Goal: Book appointment/travel/reservation

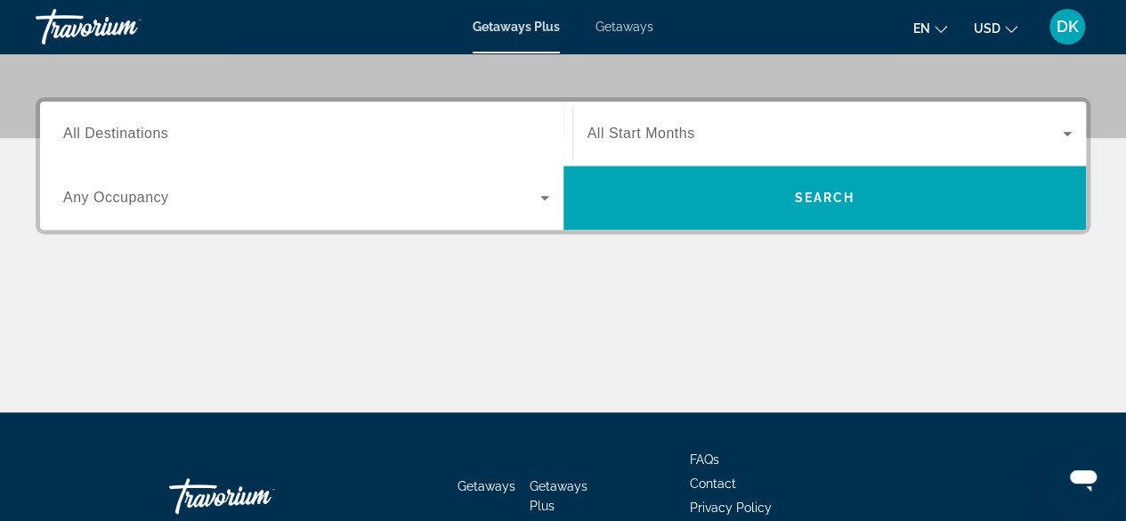
scroll to position [397, 0]
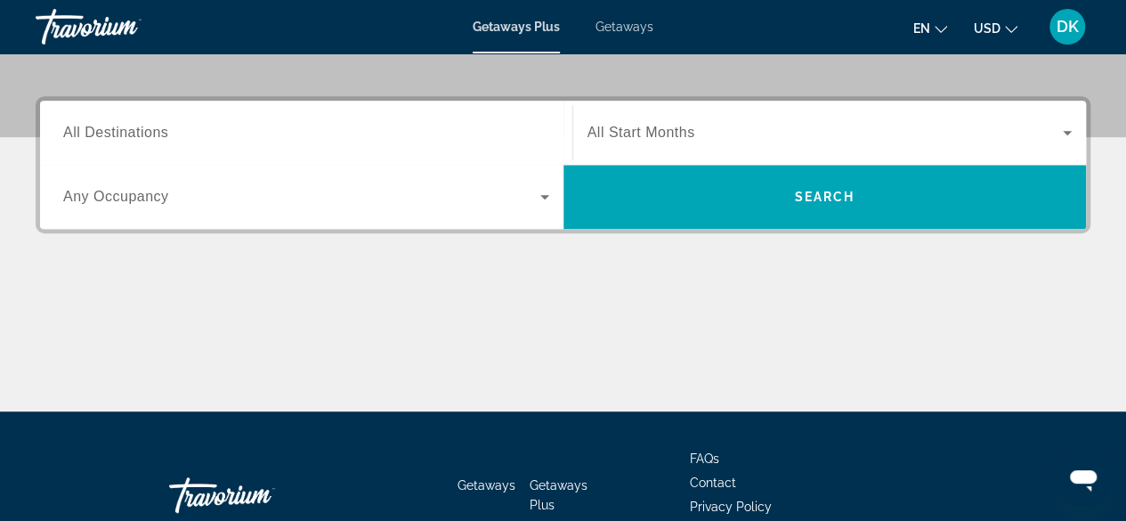
click at [543, 199] on icon "Search widget" at bounding box center [544, 196] width 21 height 21
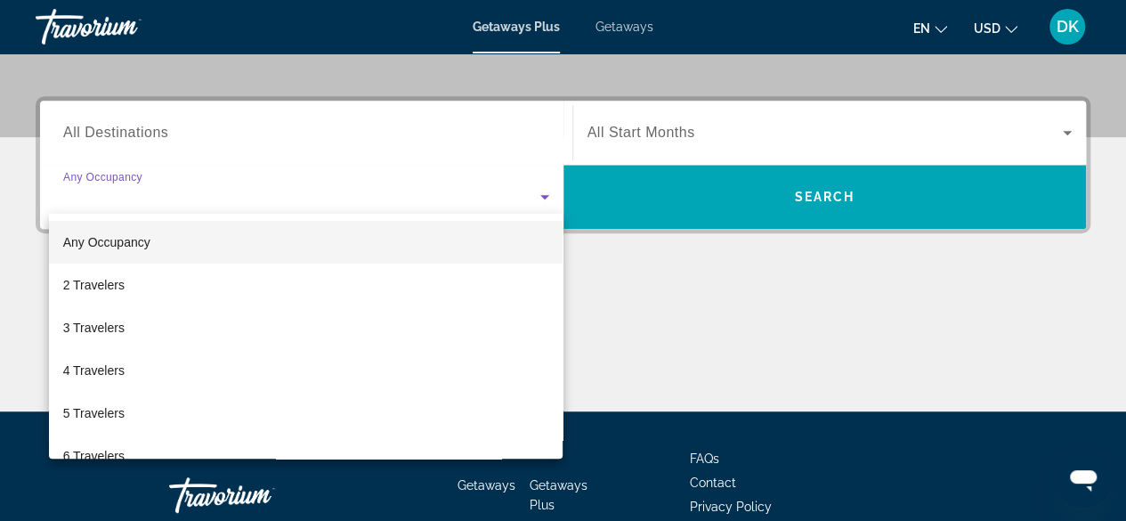
scroll to position [434, 0]
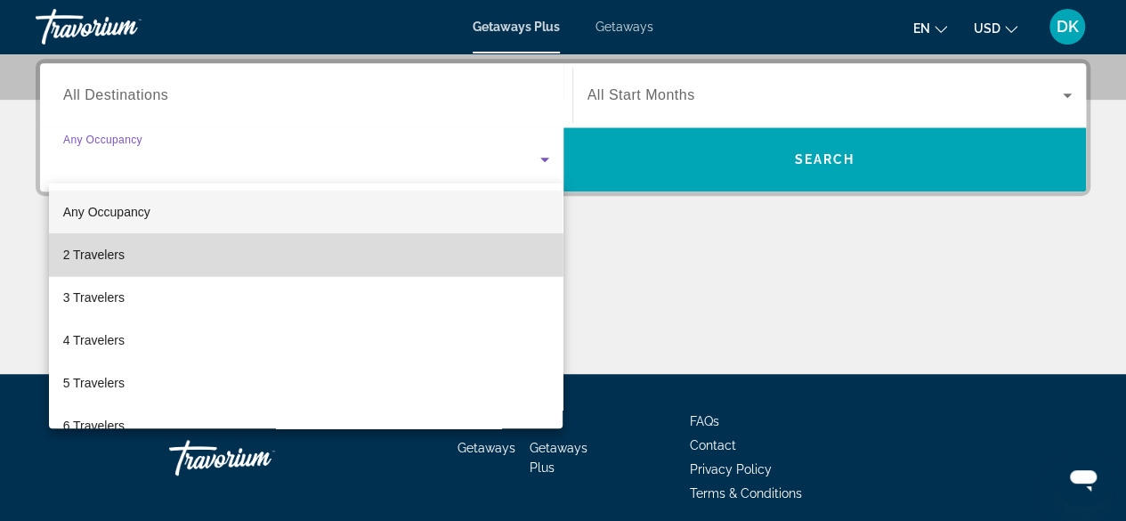
click at [450, 252] on mat-option "2 Travelers" at bounding box center [306, 254] width 514 height 43
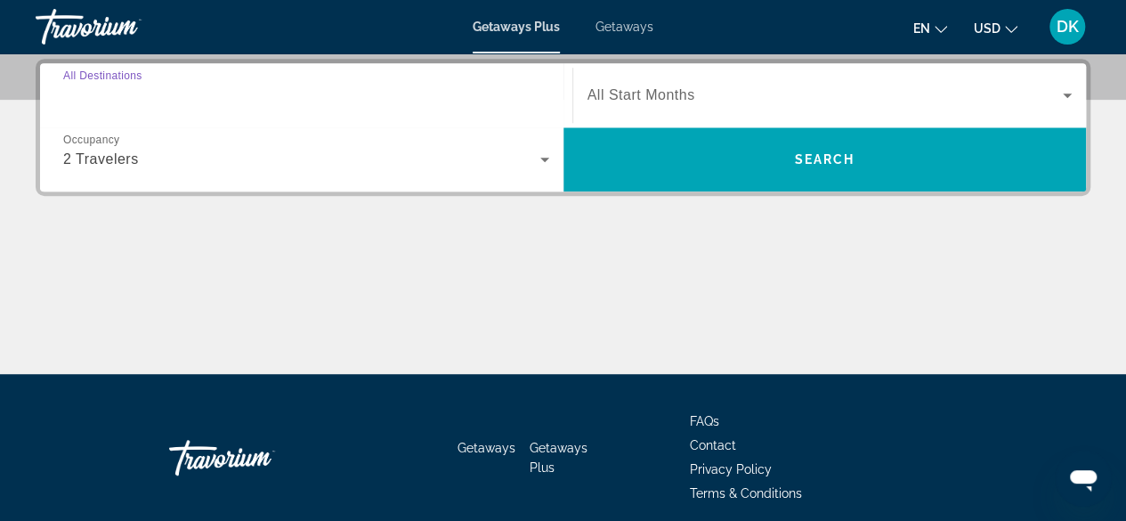
click at [379, 101] on input "Destination All Destinations" at bounding box center [306, 95] width 486 height 21
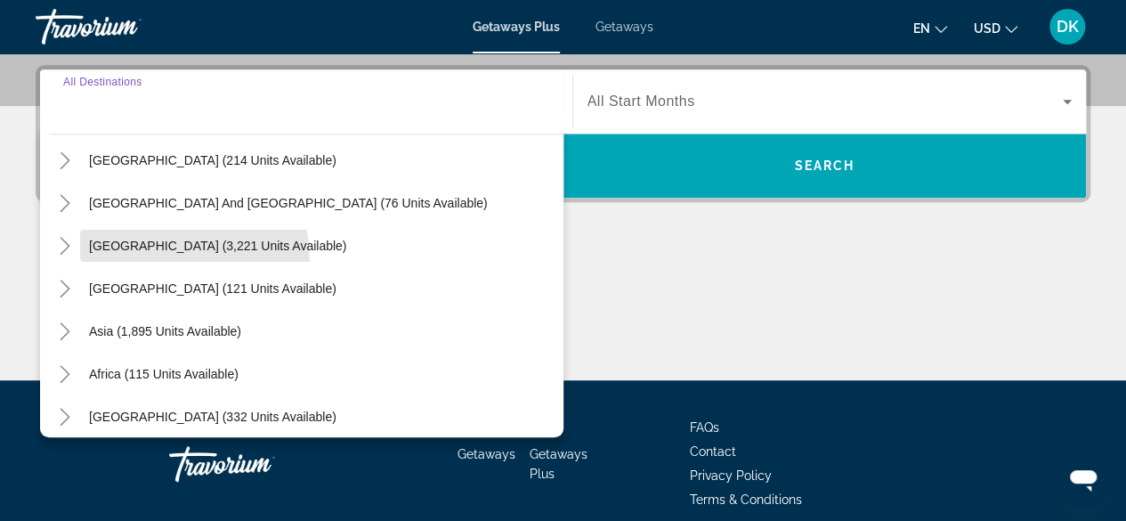
scroll to position [288, 0]
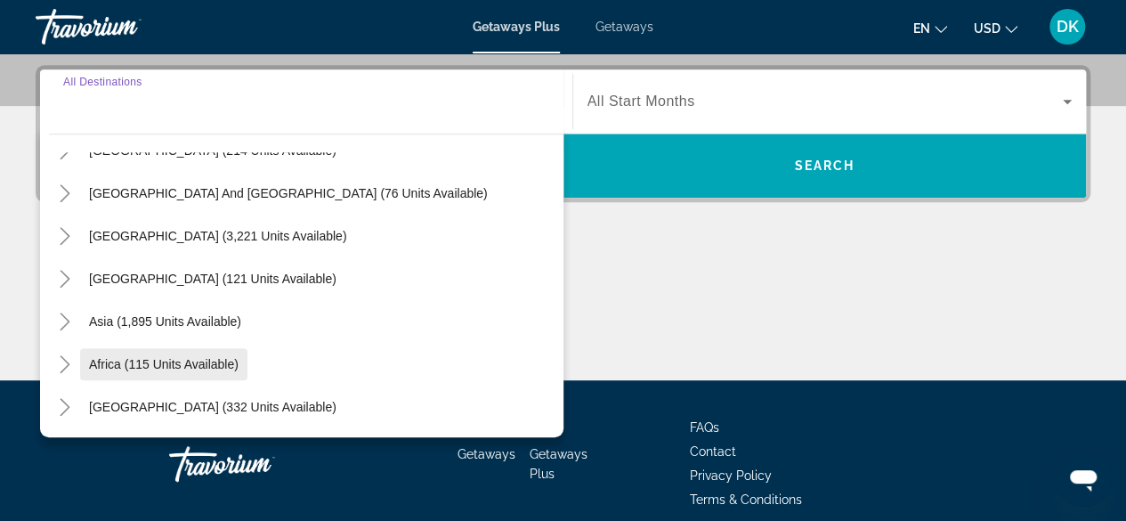
click at [100, 360] on span "Africa (115 units available)" at bounding box center [164, 364] width 150 height 14
type input "**********"
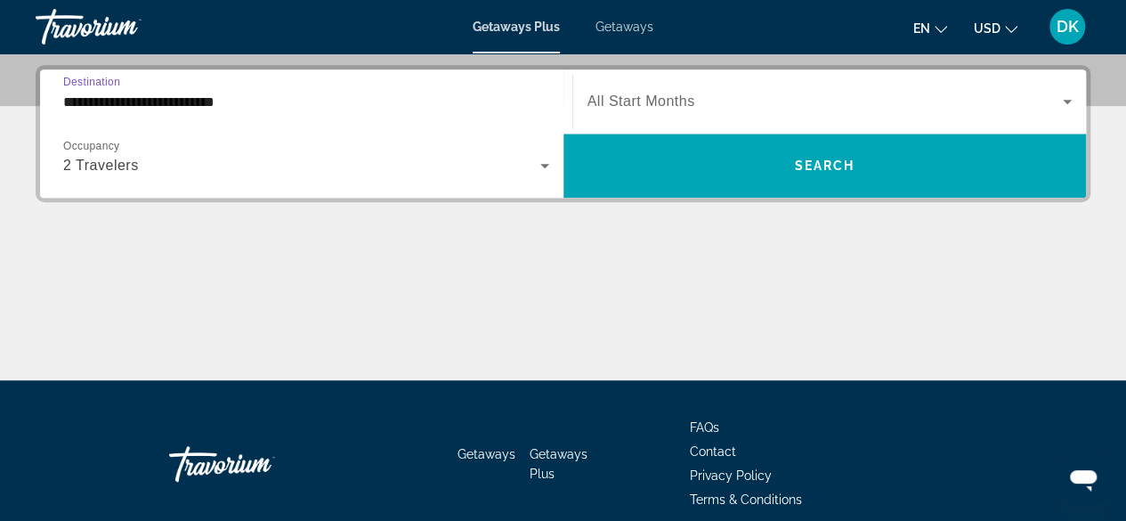
scroll to position [434, 0]
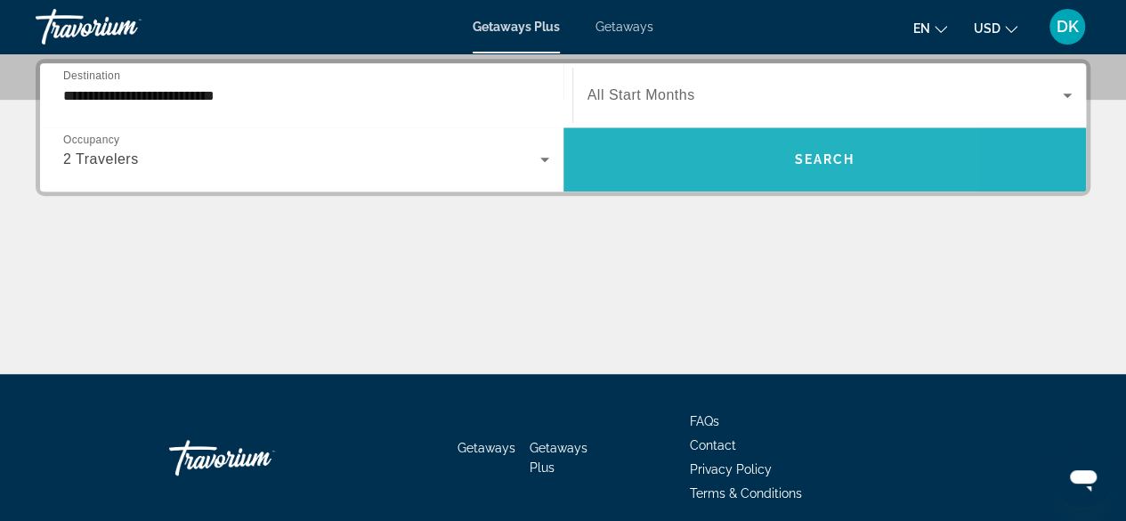
click at [694, 178] on span "Search widget" at bounding box center [824, 159] width 523 height 43
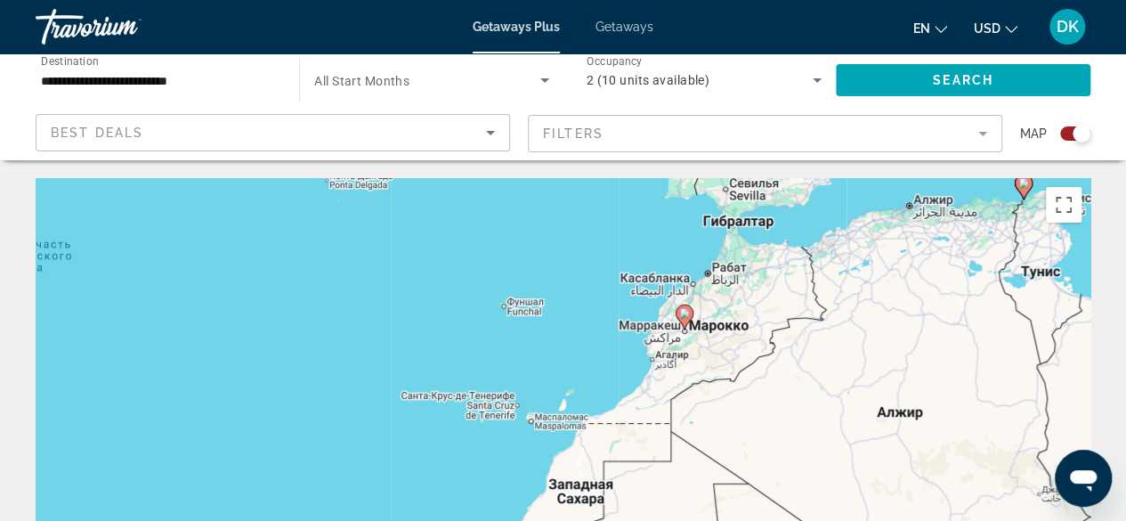
click at [684, 313] on div "Чтобы активировать перетаскивание с помощью клавиатуры, нажмите Alt + Ввод. Пос…" at bounding box center [563, 445] width 1055 height 534
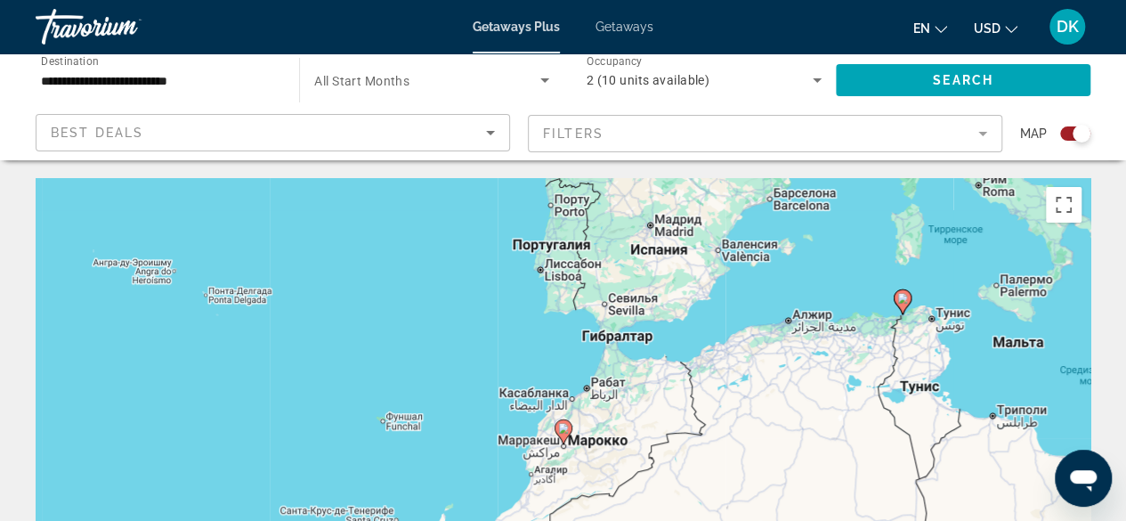
click at [562, 428] on image "Main content" at bounding box center [563, 428] width 11 height 11
type input "**********"
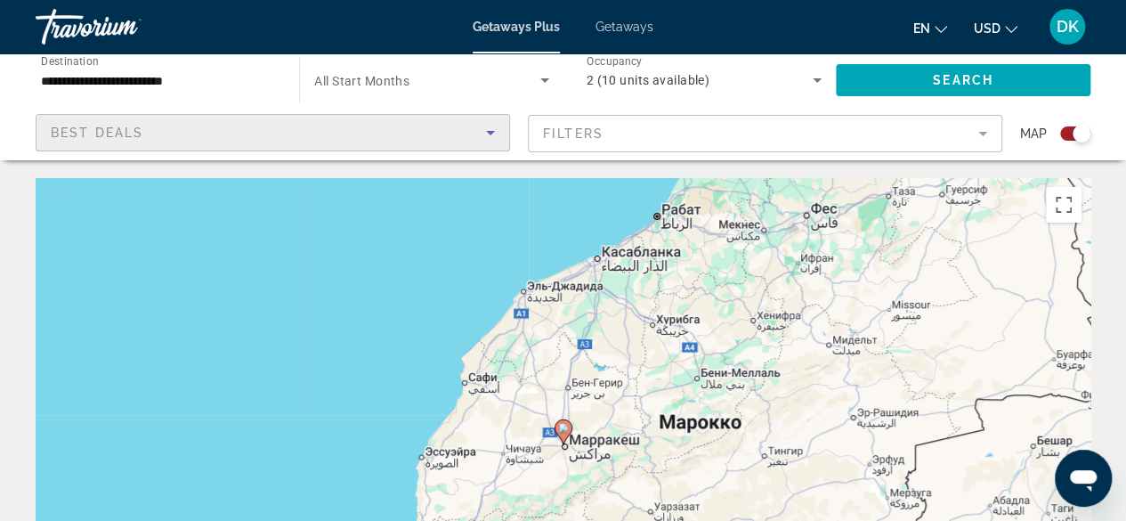
click at [407, 127] on div "Best Deals" at bounding box center [268, 132] width 435 height 21
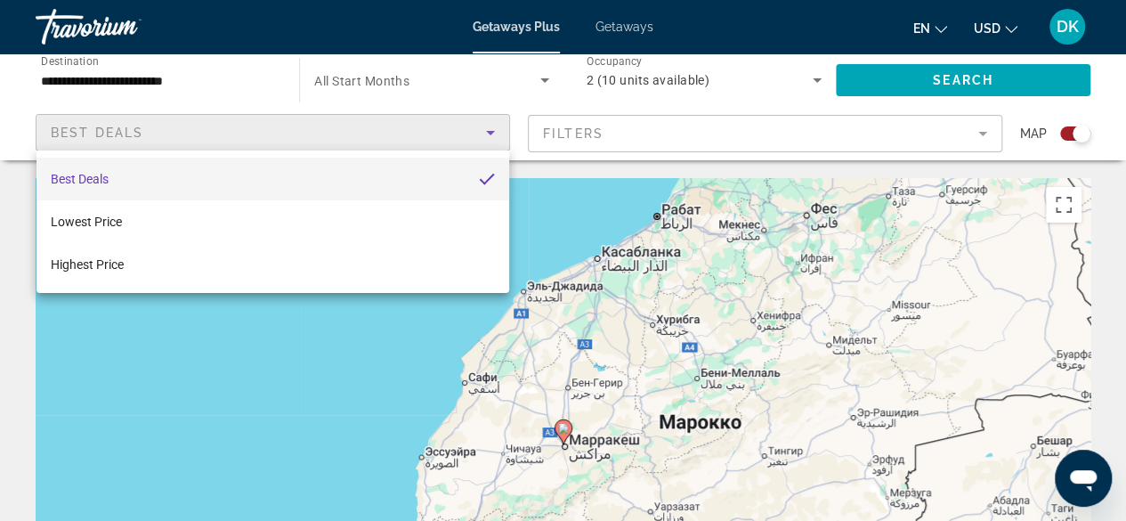
click at [598, 109] on div at bounding box center [563, 260] width 1126 height 521
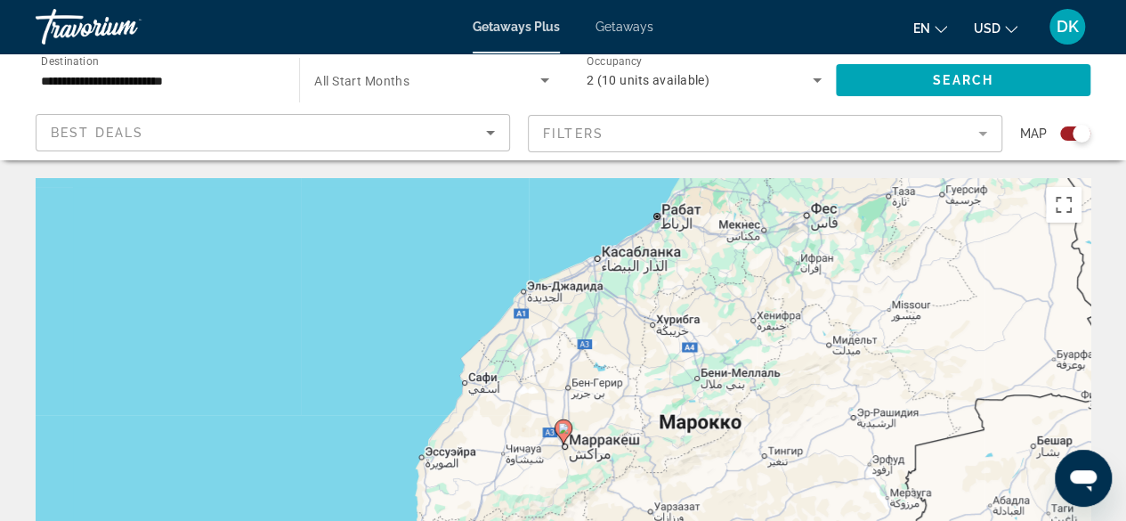
click at [582, 125] on mat-form-field "Filters" at bounding box center [765, 133] width 474 height 37
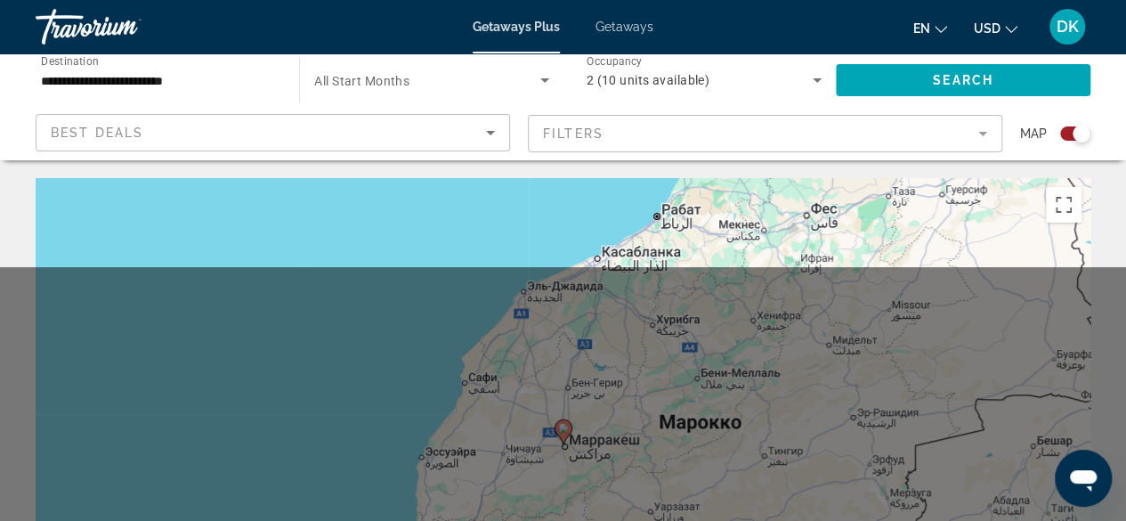
click at [582, 125] on mat-form-field "Filters" at bounding box center [765, 133] width 474 height 37
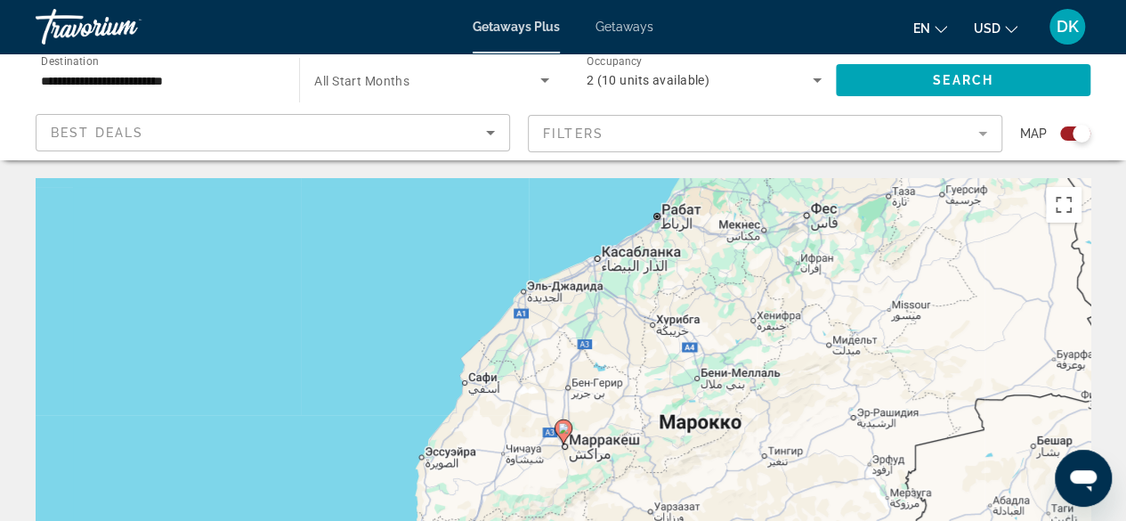
click at [582, 125] on mat-form-field "Filters" at bounding box center [765, 133] width 474 height 37
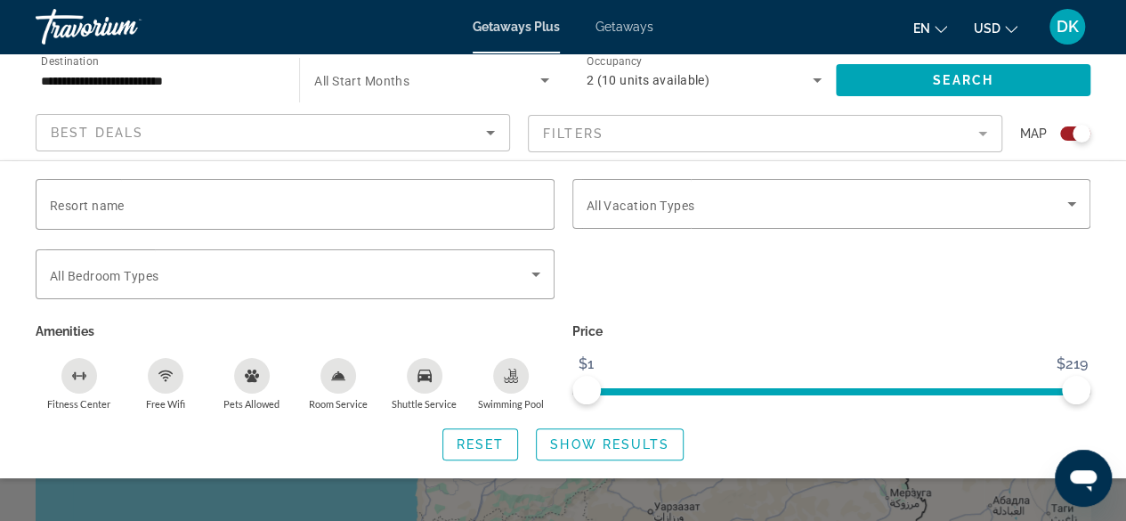
click at [443, 125] on div "Best Deals" at bounding box center [268, 132] width 435 height 21
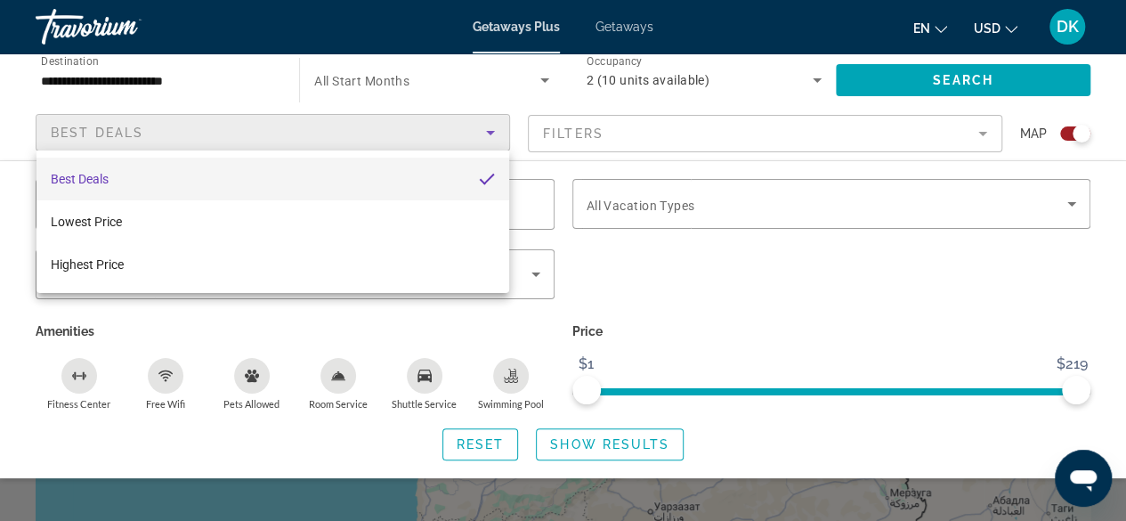
click at [443, 125] on div at bounding box center [563, 260] width 1126 height 521
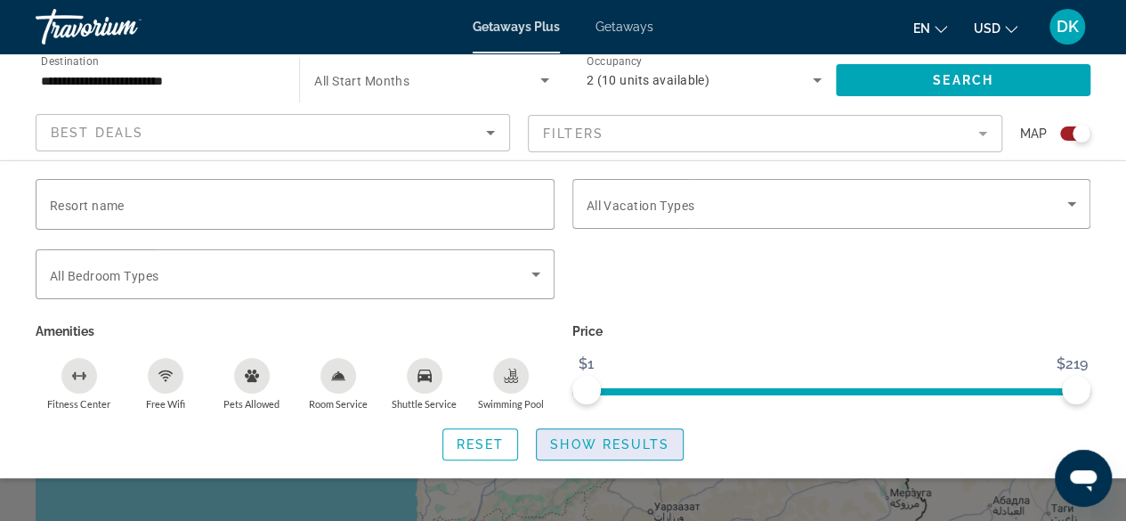
click at [607, 438] on span "Show Results" at bounding box center [609, 444] width 119 height 14
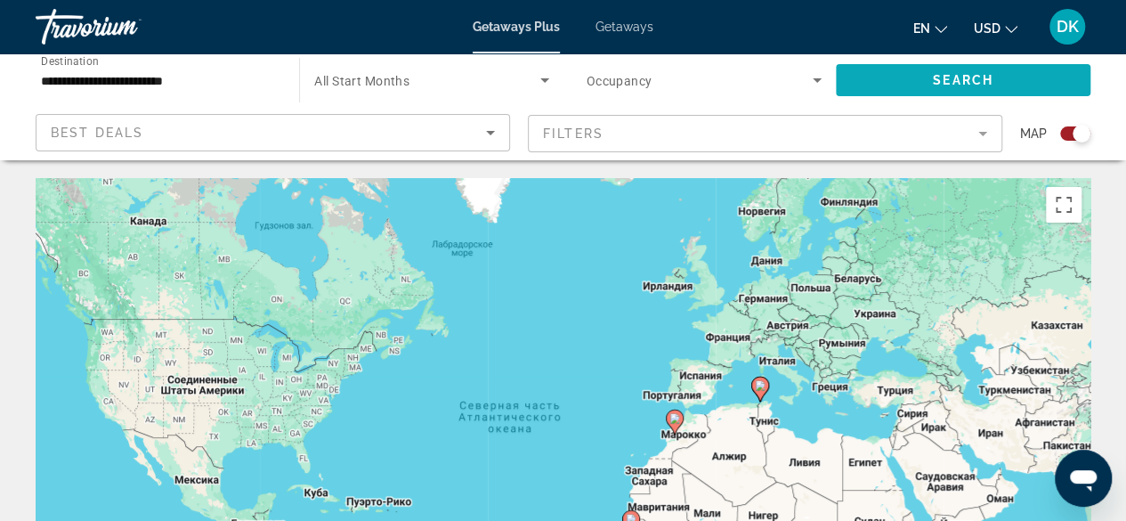
click at [951, 70] on span "Search widget" at bounding box center [963, 80] width 255 height 43
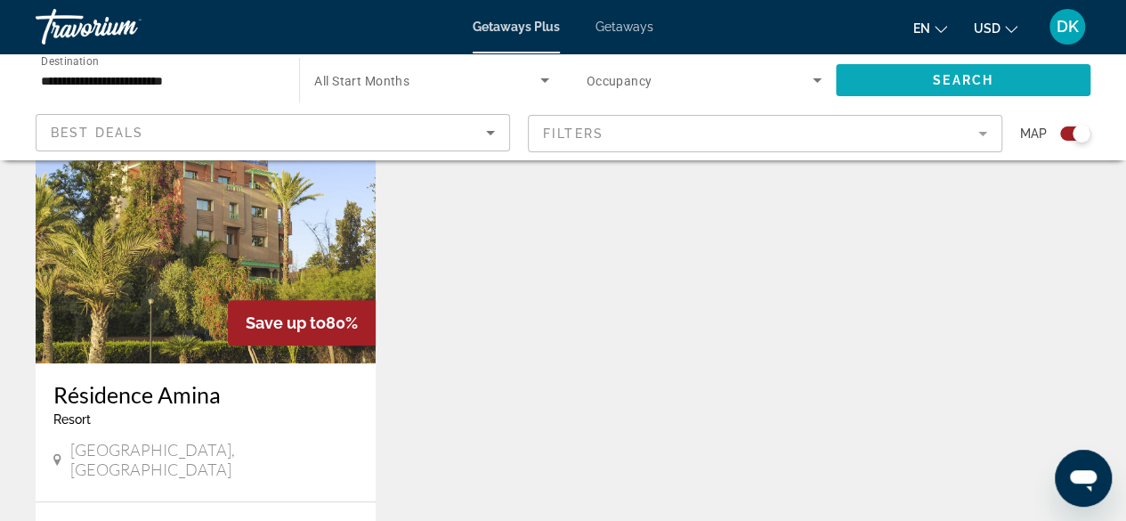
scroll to position [691, 0]
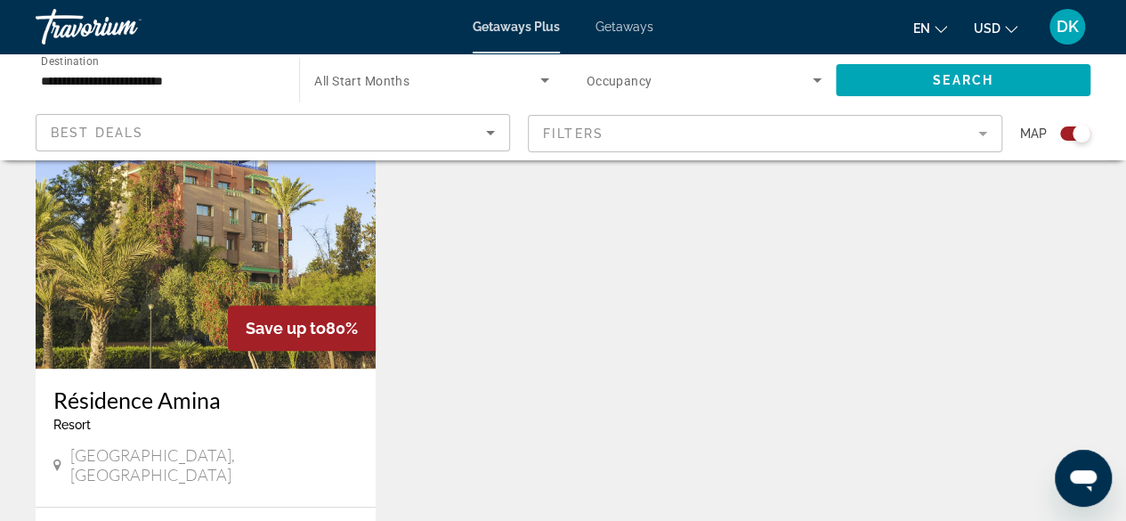
click at [256, 243] on img "Main content" at bounding box center [206, 226] width 340 height 285
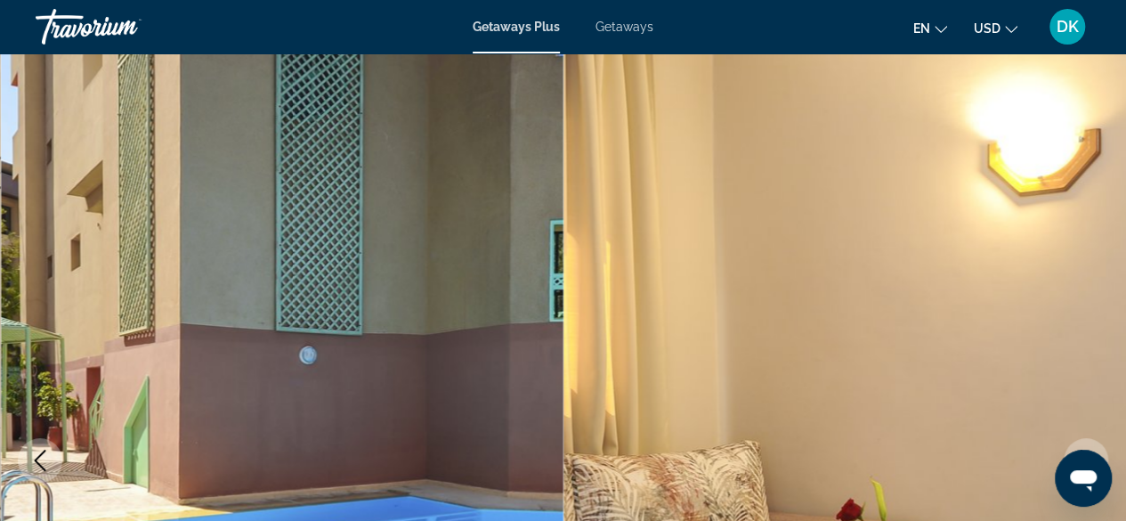
click at [117, 242] on img "Main content" at bounding box center [282, 460] width 563 height 846
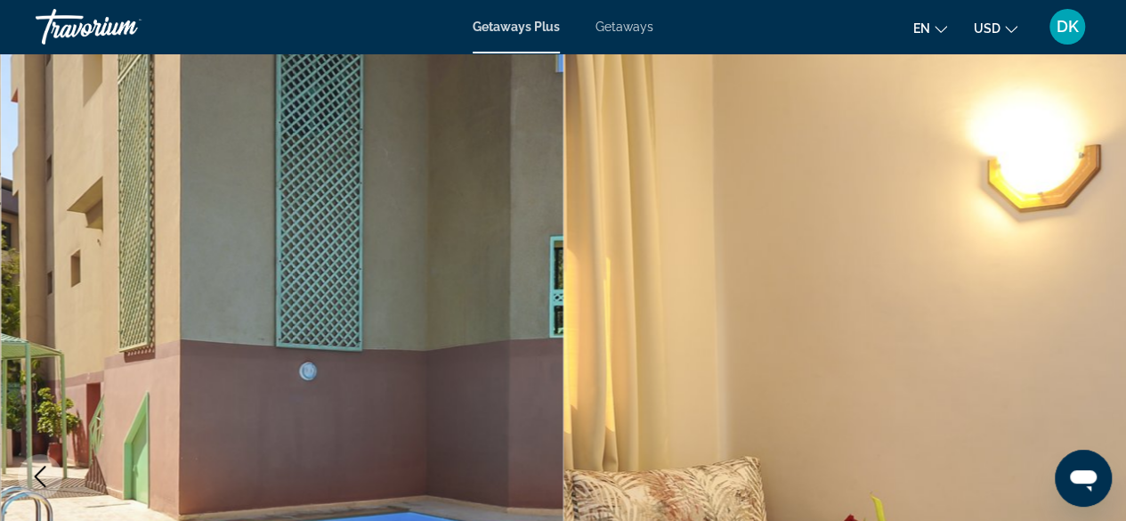
click at [399, 104] on img "Main content" at bounding box center [282, 476] width 563 height 846
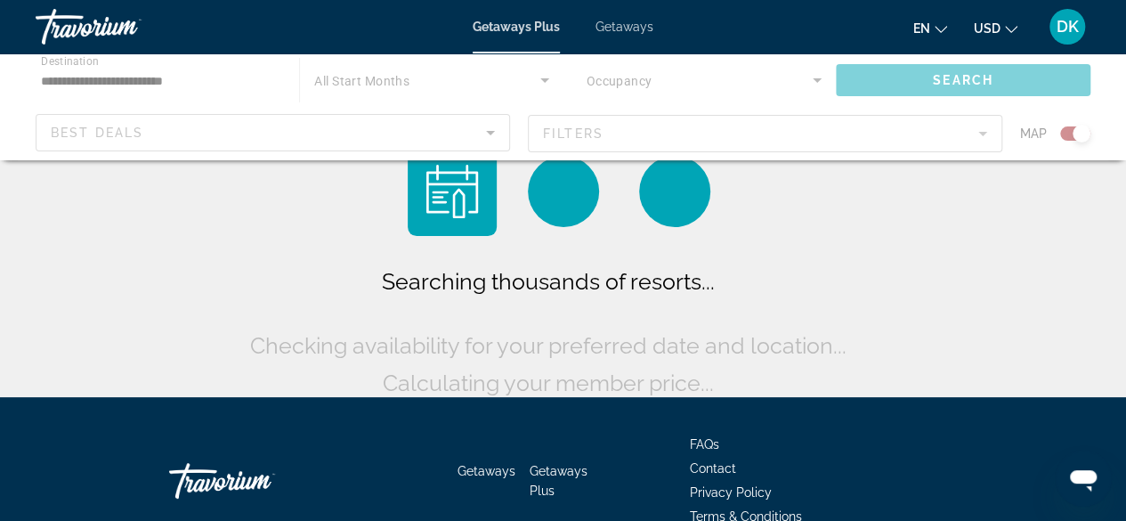
click at [18, 206] on div "Searching thousands of resorts... Checking availability for your preferred date…" at bounding box center [563, 203] width 1126 height 406
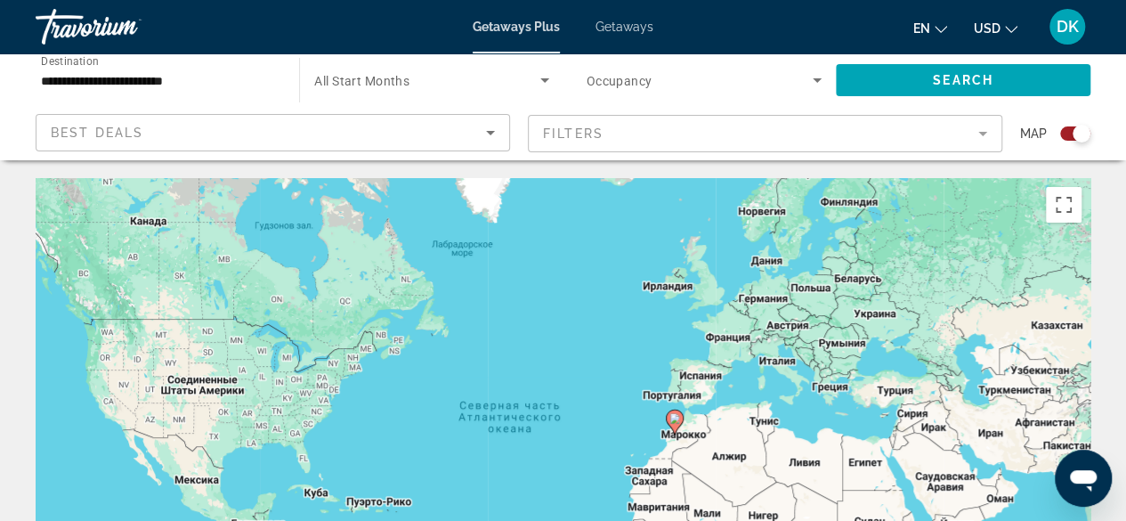
click at [676, 422] on image "Main content" at bounding box center [674, 418] width 11 height 11
type input "**********"
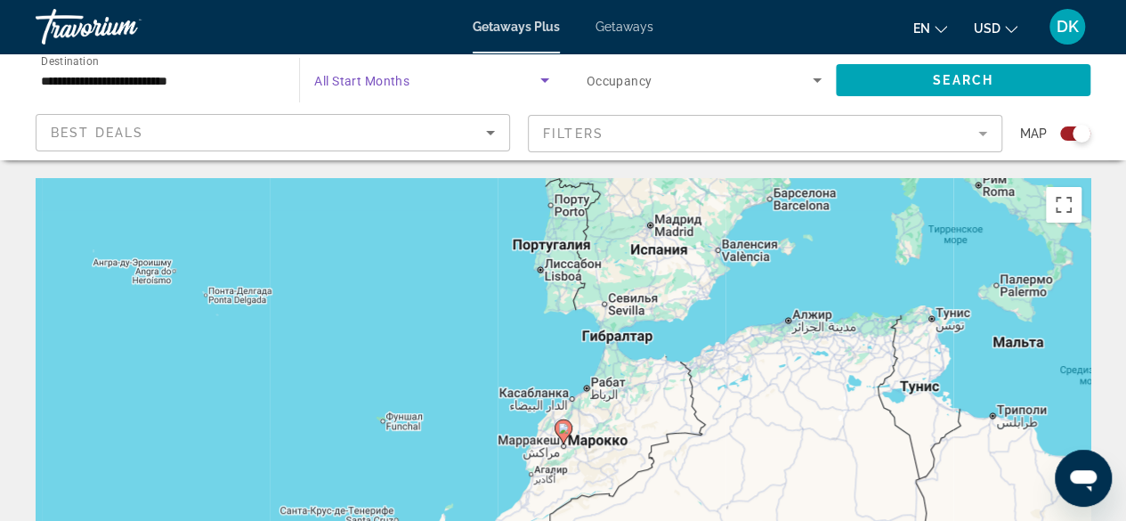
click at [509, 77] on span "Search widget" at bounding box center [426, 79] width 225 height 21
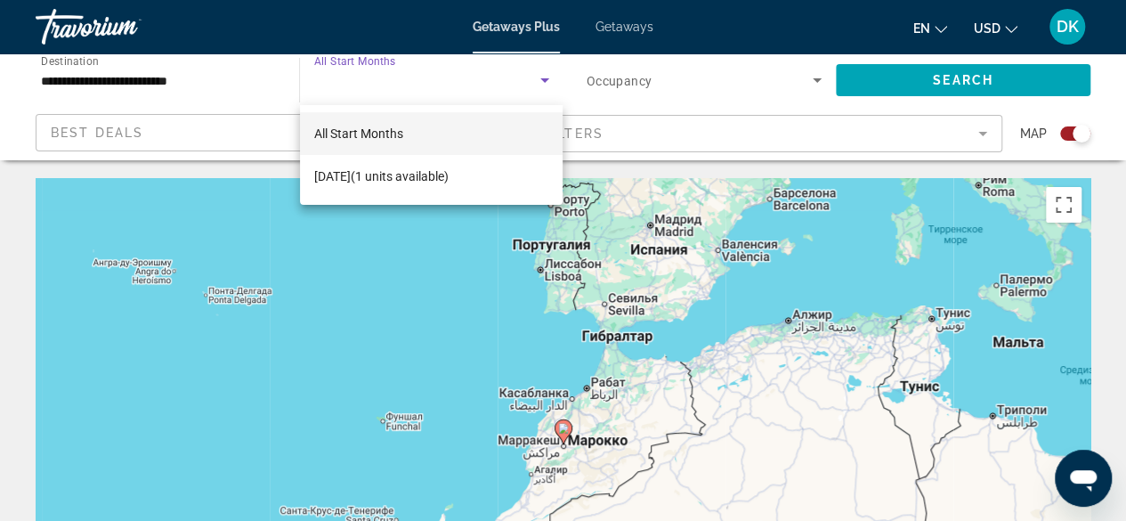
click at [427, 134] on mat-option "All Start Months" at bounding box center [431, 133] width 263 height 43
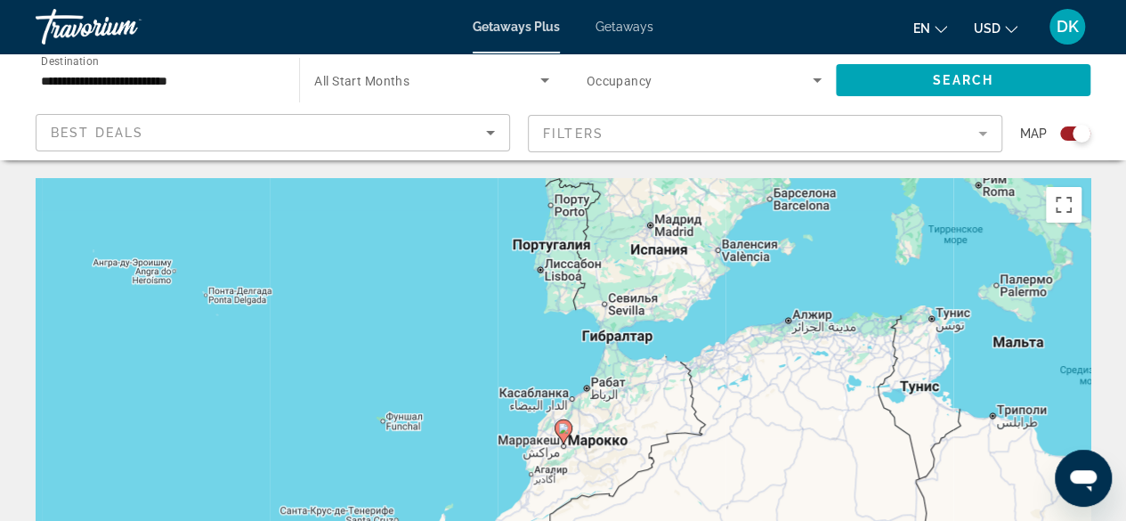
click at [603, 79] on span "Occupancy" at bounding box center [620, 81] width 66 height 14
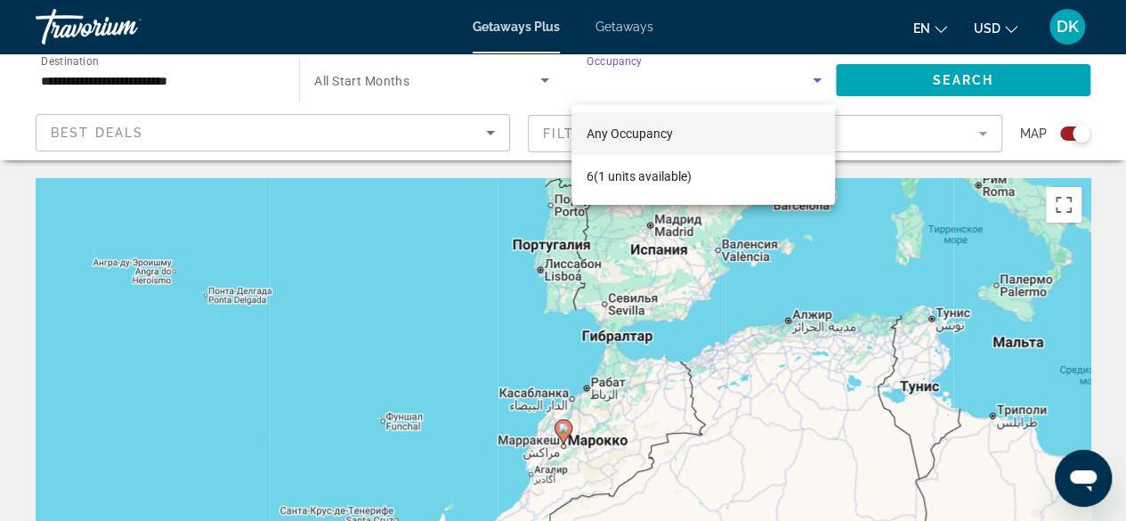
click at [603, 79] on div at bounding box center [563, 260] width 1126 height 521
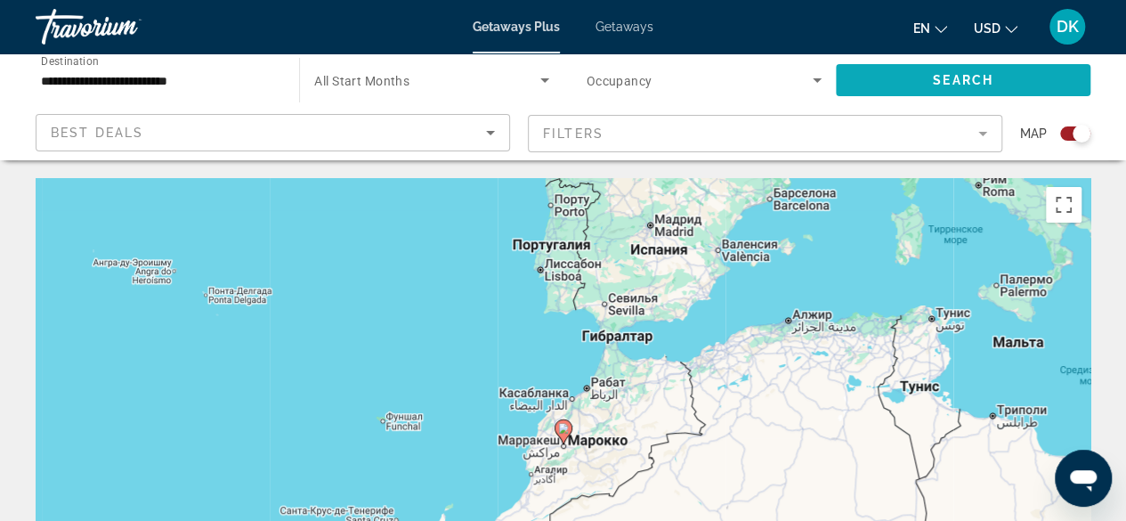
click at [995, 85] on span "Search widget" at bounding box center [963, 80] width 255 height 43
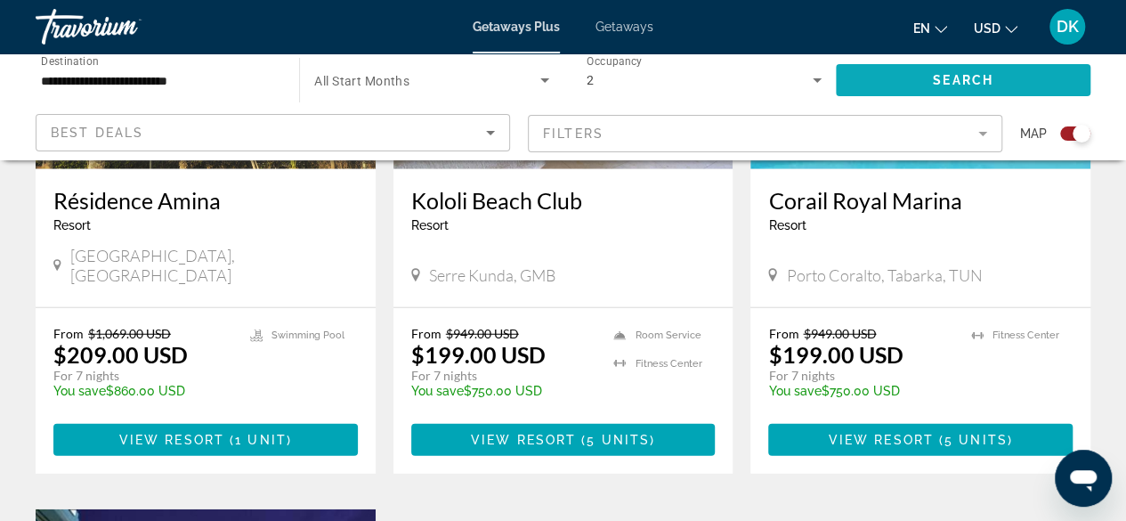
scroll to position [2145, 0]
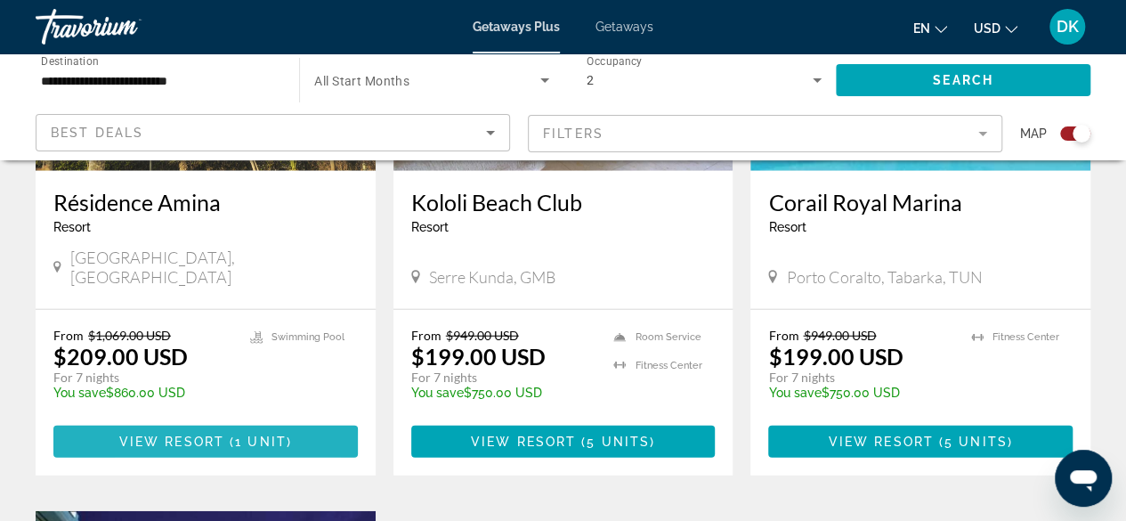
click at [123, 434] on span "View Resort" at bounding box center [171, 441] width 105 height 14
